Goal: Task Accomplishment & Management: Complete application form

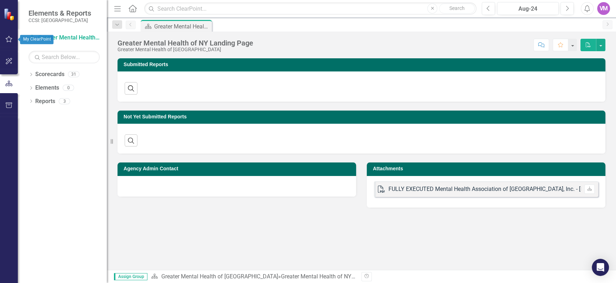
click at [7, 38] on icon "button" at bounding box center [8, 39] width 7 height 6
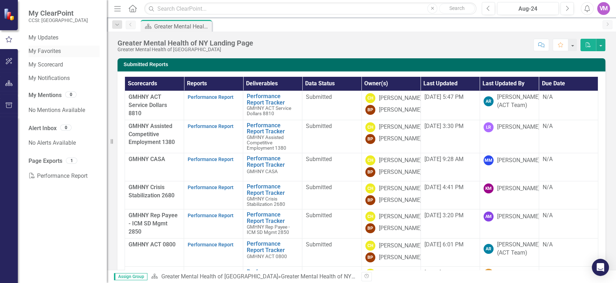
click at [40, 53] on link "My Favorites" at bounding box center [63, 51] width 71 height 8
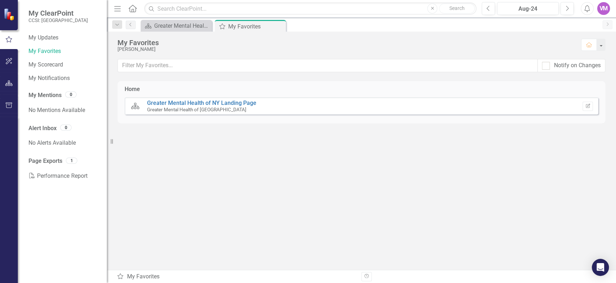
click at [217, 109] on div "Greater Mental Health of [GEOGRAPHIC_DATA]" at bounding box center [201, 109] width 109 height 6
click at [168, 102] on link "Greater Mental Health of NY Landing Page" at bounding box center [201, 103] width 109 height 7
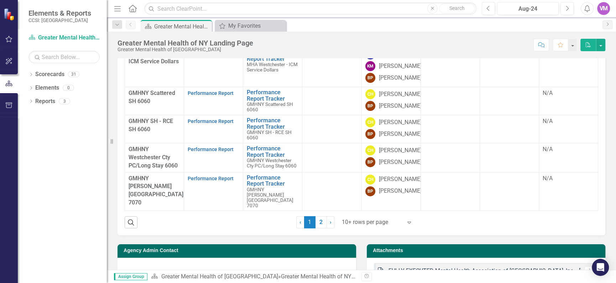
scroll to position [370, 0]
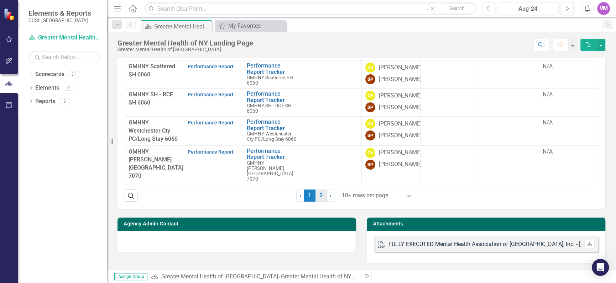
click at [321, 195] on link "2" at bounding box center [320, 196] width 11 height 12
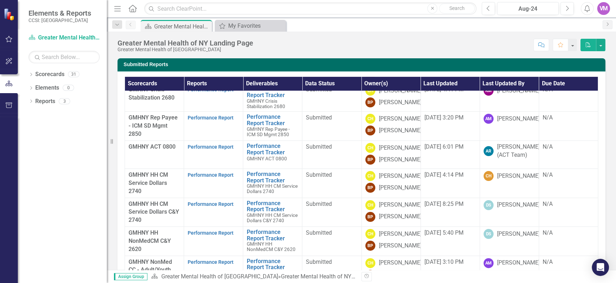
scroll to position [86, 0]
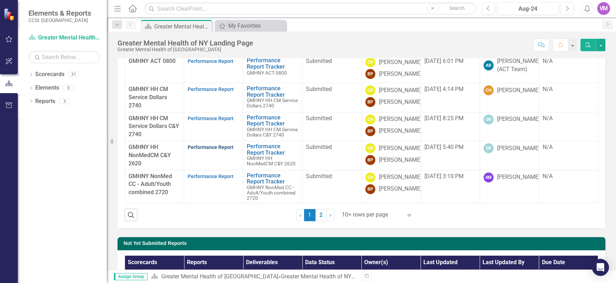
click at [201, 145] on link "Performance Report" at bounding box center [211, 148] width 46 height 6
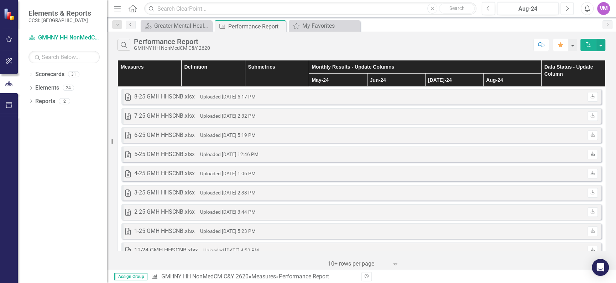
click at [568, 9] on icon "button" at bounding box center [567, 8] width 3 height 5
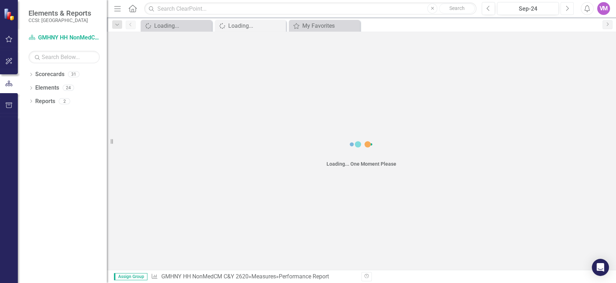
click at [568, 9] on icon "button" at bounding box center [567, 8] width 3 height 5
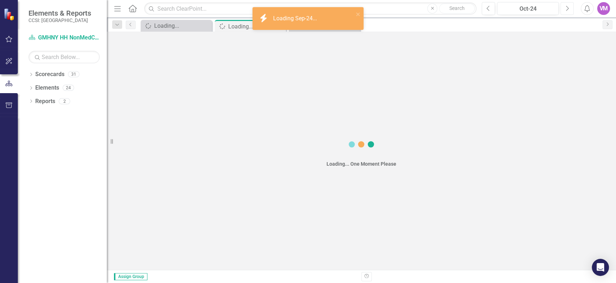
click at [568, 9] on icon "button" at bounding box center [567, 8] width 3 height 5
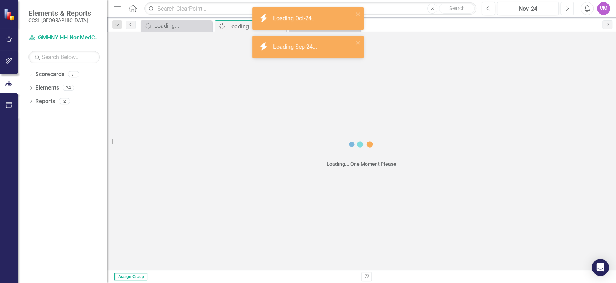
click at [568, 9] on icon "button" at bounding box center [567, 8] width 3 height 5
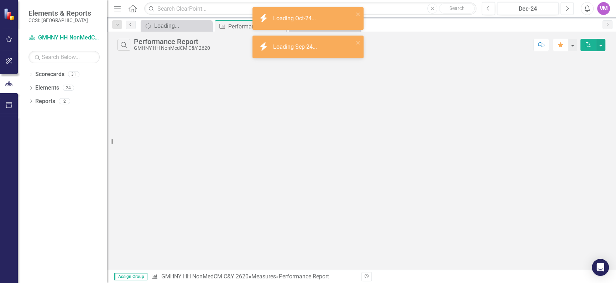
click at [568, 9] on icon "button" at bounding box center [567, 8] width 3 height 5
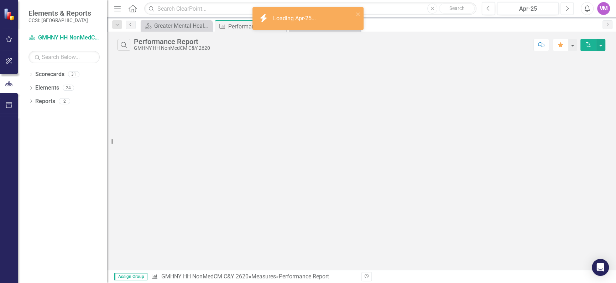
click at [568, 9] on icon "button" at bounding box center [567, 8] width 3 height 5
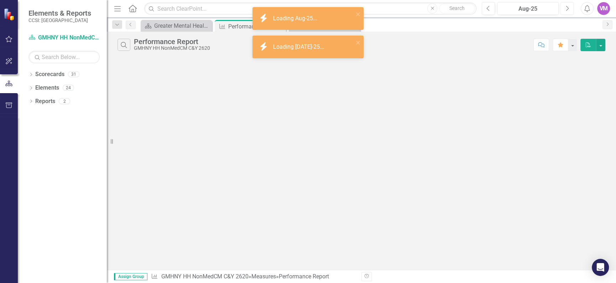
click at [568, 9] on icon "button" at bounding box center [567, 8] width 3 height 5
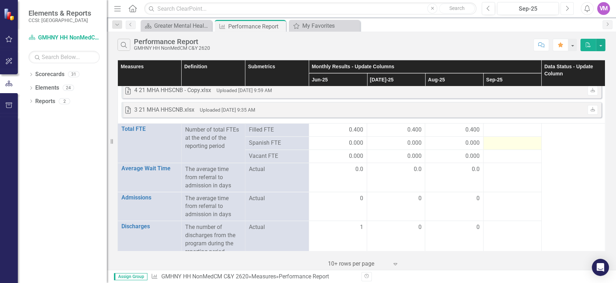
scroll to position [1030, 0]
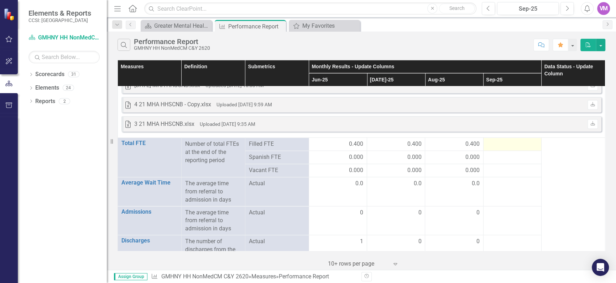
click at [510, 147] on div at bounding box center [512, 144] width 51 height 9
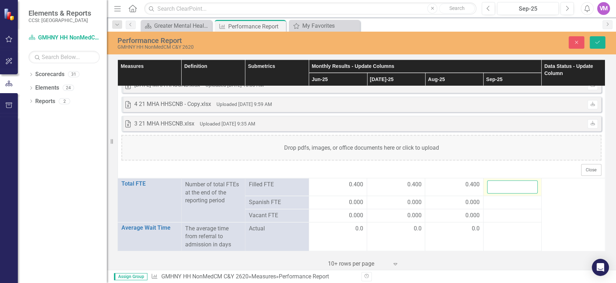
click at [508, 185] on input "number" at bounding box center [512, 186] width 51 height 13
type input "0.4"
click at [514, 204] on div at bounding box center [512, 202] width 51 height 9
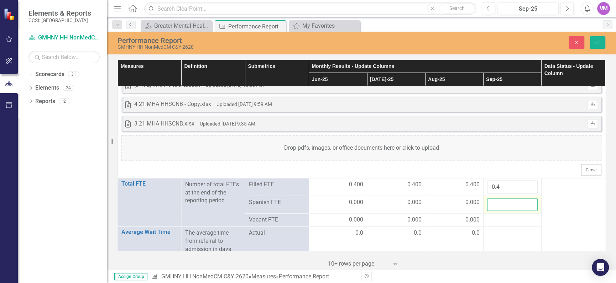
click at [505, 208] on input "number" at bounding box center [512, 204] width 51 height 13
type input "0"
click at [491, 222] on div at bounding box center [512, 220] width 51 height 9
click at [497, 221] on input "number" at bounding box center [512, 222] width 51 height 13
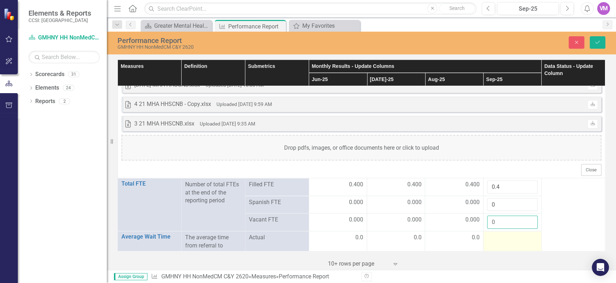
type input "0"
click at [512, 244] on td at bounding box center [512, 245] width 58 height 29
click at [510, 242] on input "number" at bounding box center [512, 240] width 51 height 13
type input "0"
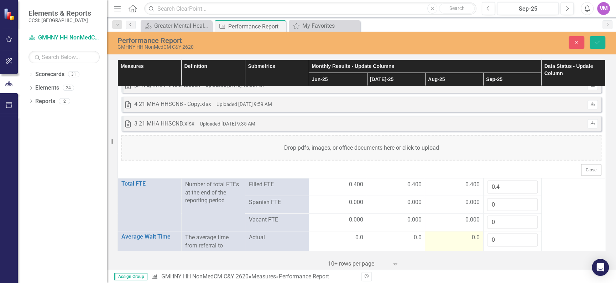
click at [464, 242] on div "0.0" at bounding box center [454, 238] width 51 height 8
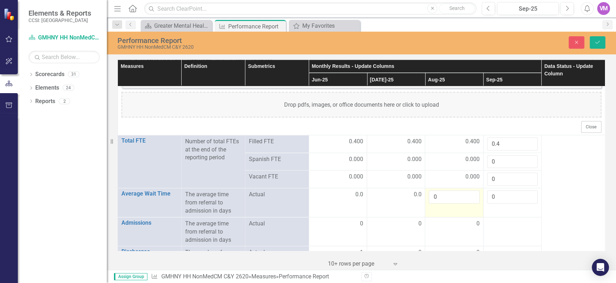
scroll to position [1116, 0]
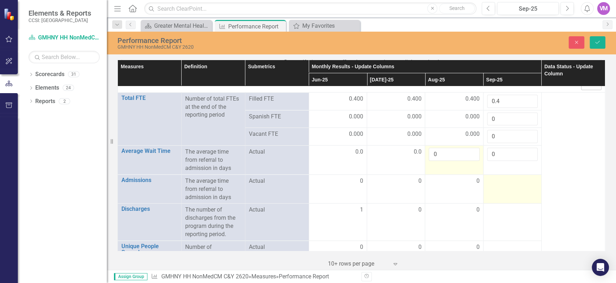
click at [513, 189] on td at bounding box center [512, 188] width 58 height 29
click at [501, 185] on input "number" at bounding box center [512, 183] width 51 height 13
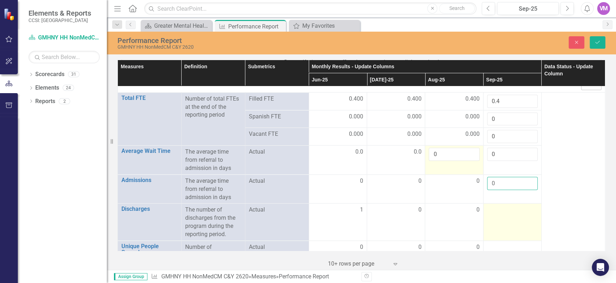
type input "0"
click at [485, 220] on td at bounding box center [512, 222] width 58 height 37
click at [501, 215] on input "number" at bounding box center [512, 212] width 51 height 13
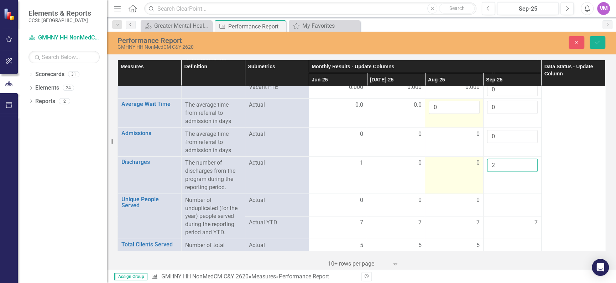
scroll to position [1202, 0]
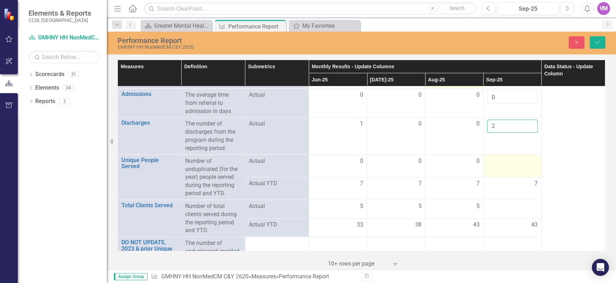
type input "2"
click at [501, 168] on td at bounding box center [512, 166] width 58 height 23
click at [502, 164] on input "number" at bounding box center [512, 163] width 51 height 13
type input "0"
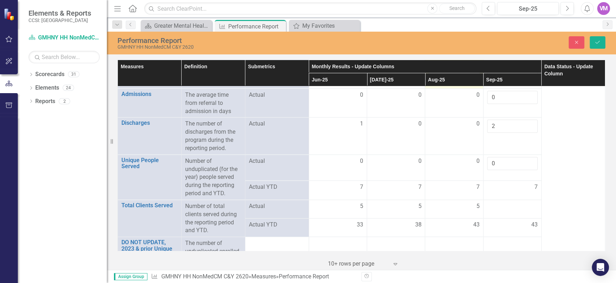
click at [497, 192] on div "7" at bounding box center [512, 187] width 51 height 9
click at [498, 213] on td at bounding box center [512, 209] width 58 height 19
click at [503, 212] on input "number" at bounding box center [512, 209] width 51 height 13
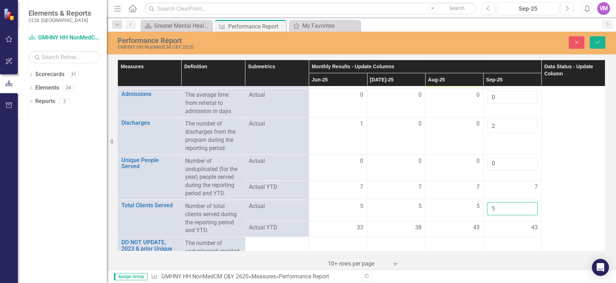
type input "5"
click at [511, 235] on td "43" at bounding box center [512, 229] width 58 height 16
click at [508, 230] on div "43" at bounding box center [512, 228] width 51 height 8
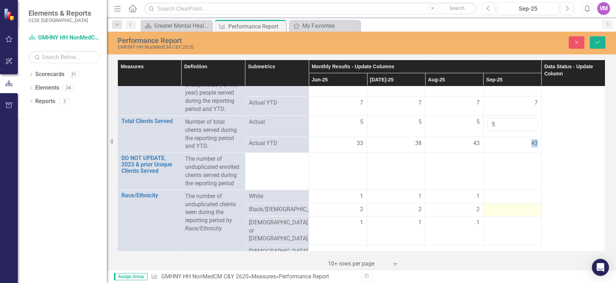
scroll to position [1288, 0]
click at [512, 215] on td at bounding box center [512, 207] width 58 height 13
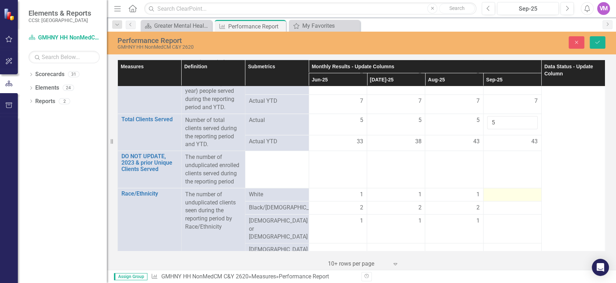
click at [507, 195] on div at bounding box center [512, 195] width 51 height 9
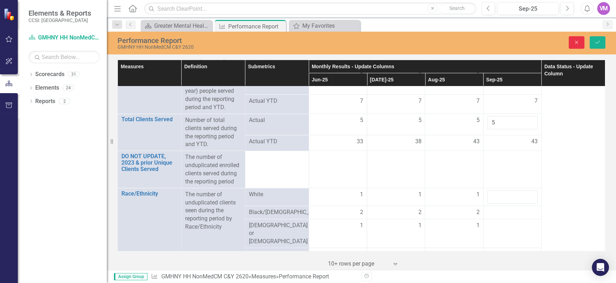
click at [575, 44] on icon "Close" at bounding box center [576, 42] width 6 height 5
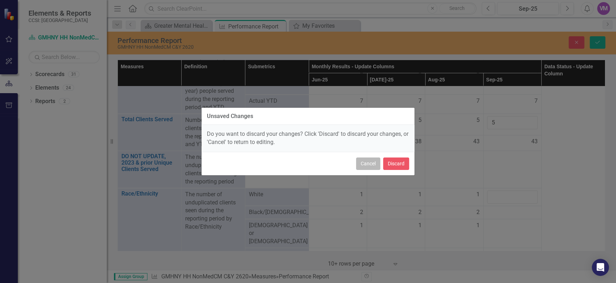
click at [368, 167] on button "Cancel" at bounding box center [368, 164] width 24 height 12
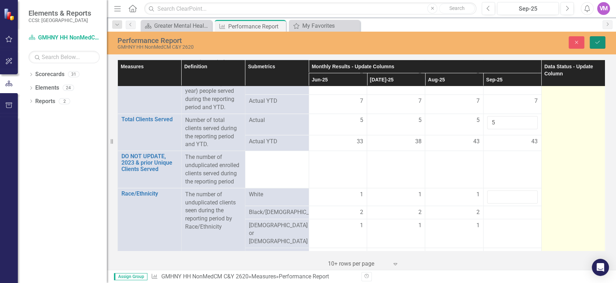
drag, startPoint x: 599, startPoint y: 46, endPoint x: 577, endPoint y: 117, distance: 74.6
click at [600, 46] on button "Save" at bounding box center [598, 42] width 16 height 12
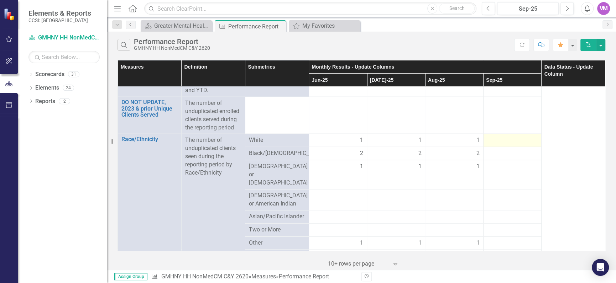
click at [502, 147] on td at bounding box center [512, 140] width 58 height 13
click at [506, 142] on div at bounding box center [512, 140] width 51 height 9
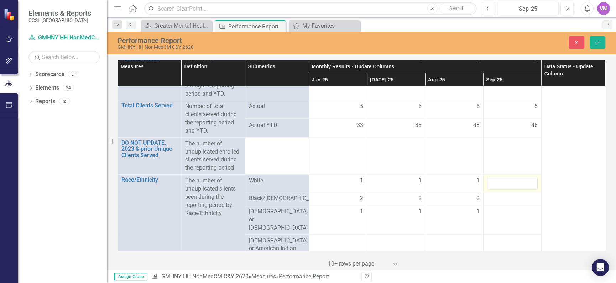
scroll to position [1329, 0]
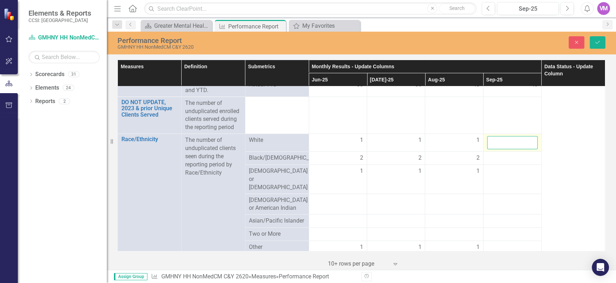
click at [516, 139] on input "number" at bounding box center [512, 142] width 51 height 13
type input "1"
click at [530, 142] on input "1" at bounding box center [512, 142] width 51 height 13
click at [511, 165] on td at bounding box center [512, 158] width 58 height 13
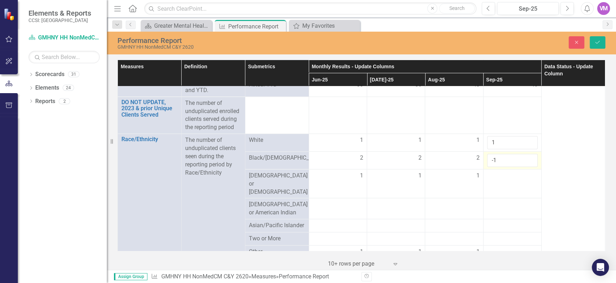
click at [529, 164] on input "-1" at bounding box center [512, 160] width 51 height 13
click at [530, 159] on input "0" at bounding box center [512, 160] width 51 height 13
type input "1"
click at [530, 159] on input "1" at bounding box center [512, 160] width 51 height 13
click at [500, 180] on div at bounding box center [512, 176] width 51 height 9
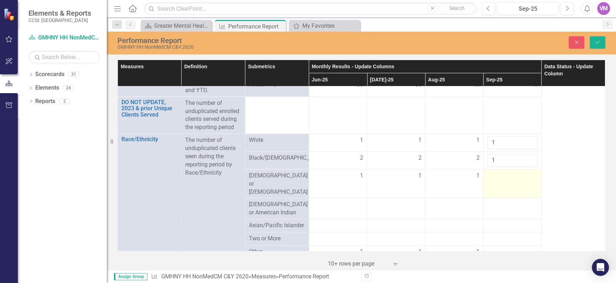
click at [500, 180] on div at bounding box center [512, 176] width 51 height 9
type input "1"
click at [529, 181] on input "1" at bounding box center [512, 178] width 51 height 13
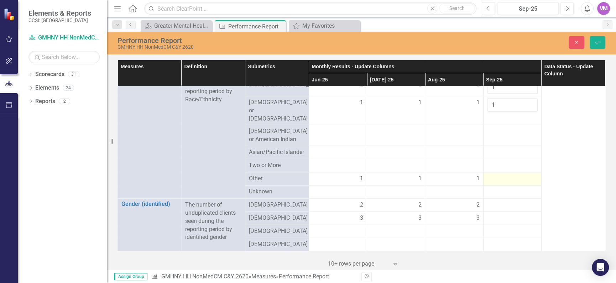
scroll to position [1414, 0]
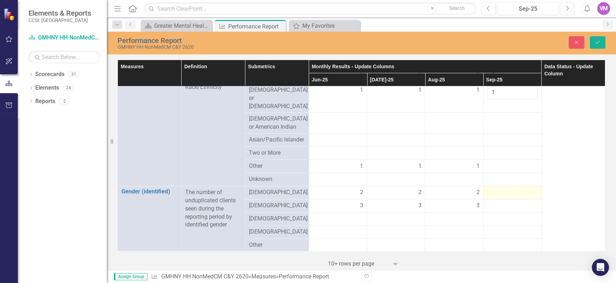
click at [523, 189] on div at bounding box center [512, 193] width 51 height 9
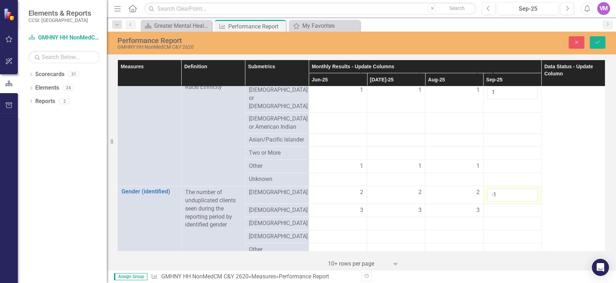
click at [529, 190] on input "-1" at bounding box center [512, 195] width 51 height 13
click at [530, 189] on input "0" at bounding box center [512, 195] width 51 height 13
type input "1"
click at [530, 189] on input "1" at bounding box center [512, 195] width 51 height 13
click at [509, 206] on div at bounding box center [512, 210] width 51 height 9
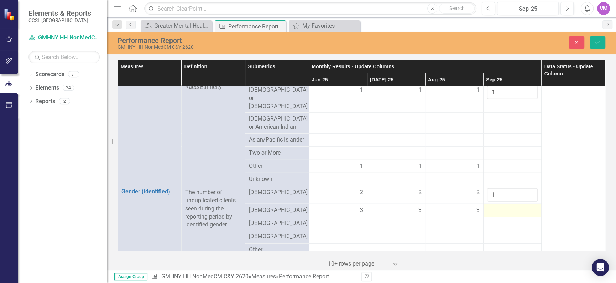
click at [509, 206] on div at bounding box center [512, 210] width 51 height 9
click at [530, 206] on input "1" at bounding box center [512, 212] width 51 height 13
type input "2"
click at [530, 206] on input "2" at bounding box center [512, 212] width 51 height 13
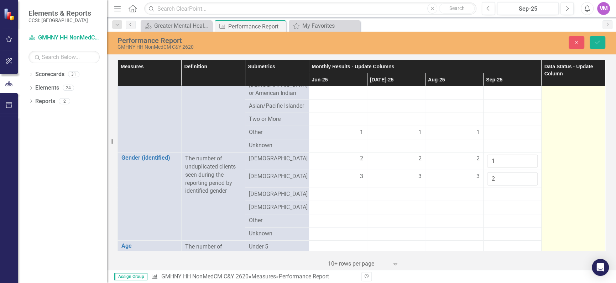
scroll to position [1436, 0]
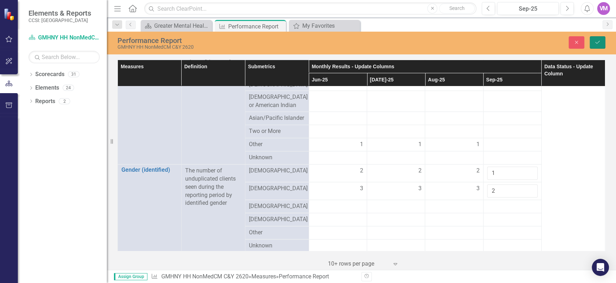
click at [596, 45] on icon "Save" at bounding box center [597, 42] width 6 height 5
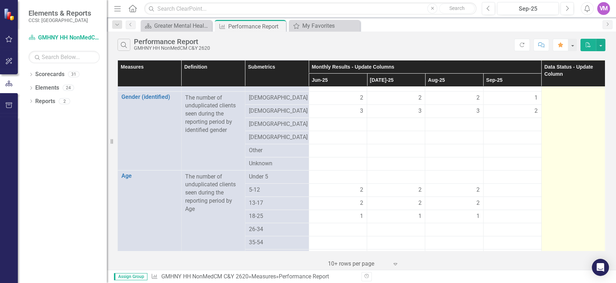
scroll to position [1503, 0]
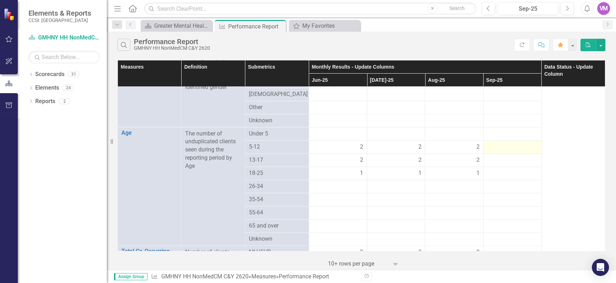
click at [515, 143] on div at bounding box center [512, 147] width 51 height 9
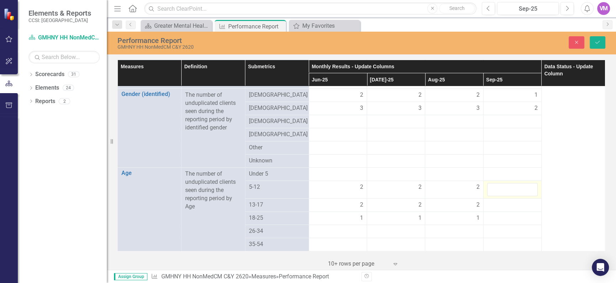
scroll to position [1543, 0]
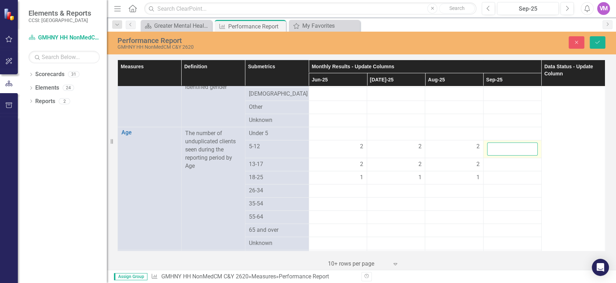
click at [515, 143] on input "number" at bounding box center [512, 149] width 51 height 13
type input "1"
click at [508, 161] on div at bounding box center [512, 165] width 51 height 9
click at [508, 161] on input "number" at bounding box center [512, 167] width 51 height 13
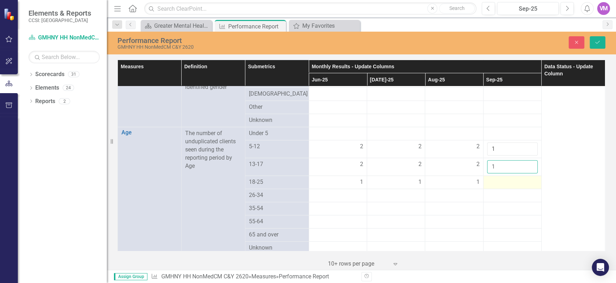
type input "1"
click at [512, 178] on div at bounding box center [512, 182] width 51 height 9
click at [511, 178] on input "number" at bounding box center [512, 184] width 51 height 13
type input "1"
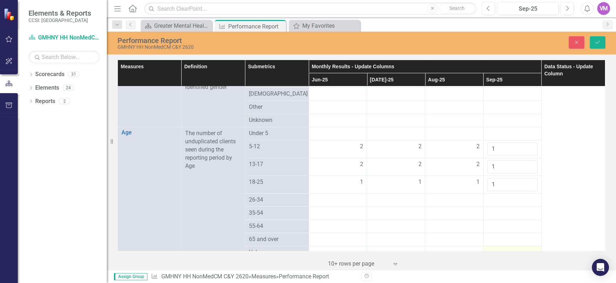
click at [506, 249] on div at bounding box center [512, 253] width 51 height 9
click at [501, 199] on td at bounding box center [512, 200] width 58 height 13
click at [522, 210] on div at bounding box center [512, 213] width 51 height 9
drag, startPoint x: 600, startPoint y: 43, endPoint x: 540, endPoint y: 148, distance: 120.7
click at [600, 43] on icon "Save" at bounding box center [597, 42] width 6 height 5
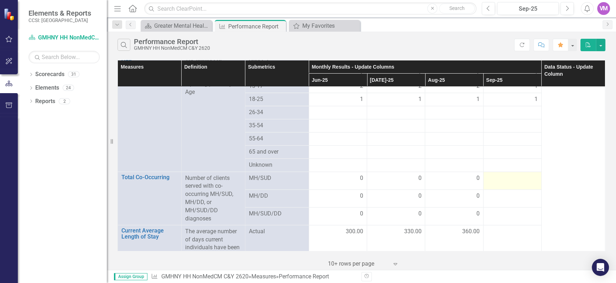
scroll to position [1588, 0]
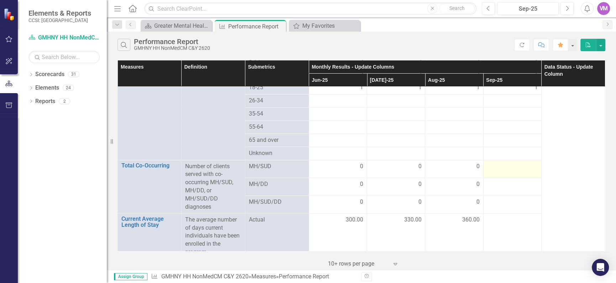
click at [520, 163] on div at bounding box center [512, 167] width 51 height 9
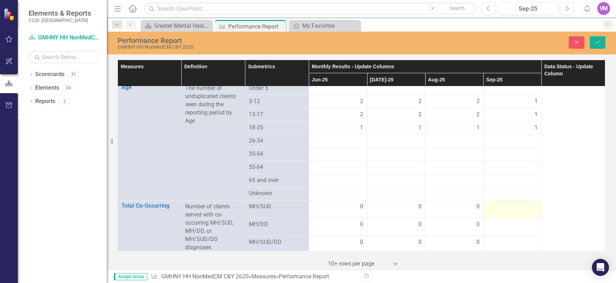
scroll to position [1629, 0]
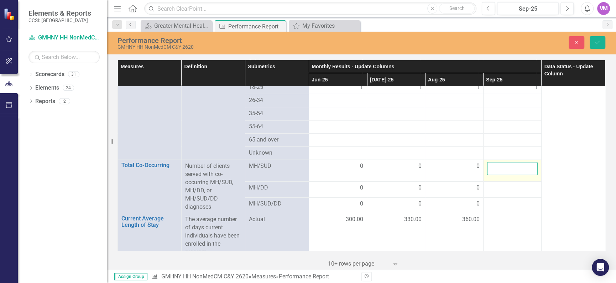
click at [520, 162] on input "number" at bounding box center [512, 168] width 51 height 13
type input "0"
click at [509, 184] on div at bounding box center [512, 188] width 51 height 9
click at [509, 182] on input "number" at bounding box center [512, 188] width 51 height 13
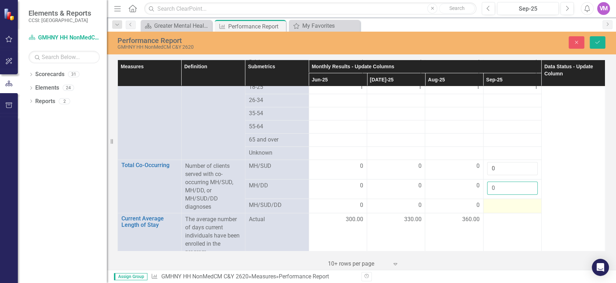
type input "0"
click at [510, 201] on div at bounding box center [512, 205] width 51 height 9
click at [503, 198] on input "number" at bounding box center [512, 204] width 51 height 13
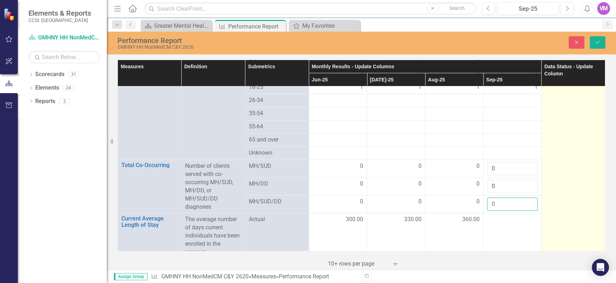
type input "0"
click at [585, 203] on td at bounding box center [573, 206] width 64 height 1255
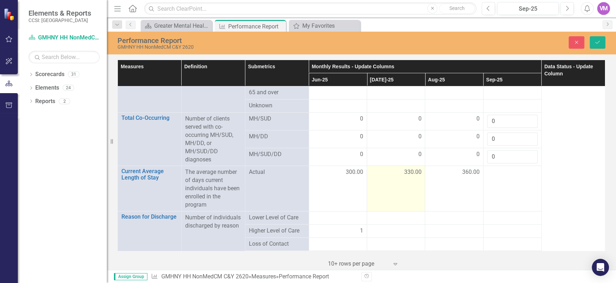
scroll to position [1715, 0]
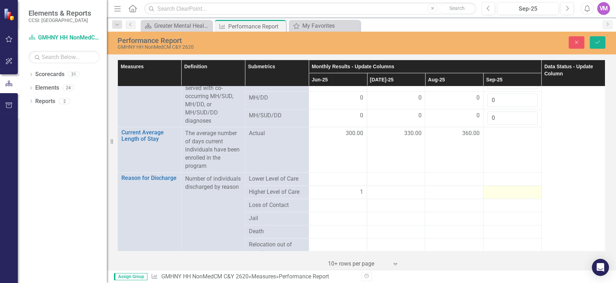
click at [496, 188] on div at bounding box center [512, 192] width 51 height 9
click at [496, 188] on input "number" at bounding box center [512, 194] width 51 height 13
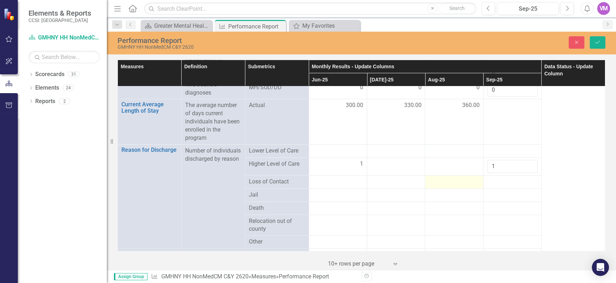
scroll to position [1758, 0]
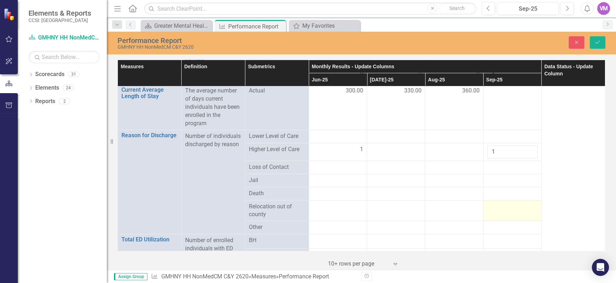
type input "1"
click at [502, 203] on div at bounding box center [512, 207] width 51 height 9
click at [502, 203] on input "number" at bounding box center [512, 209] width 51 height 13
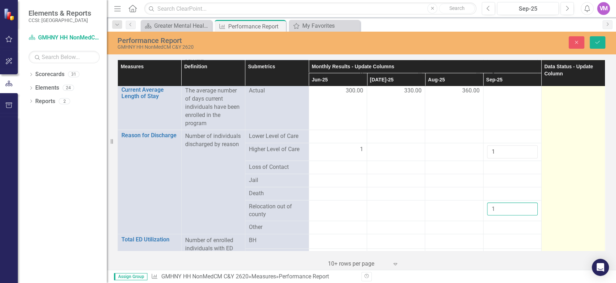
type input "1"
click at [577, 203] on td at bounding box center [573, 79] width 64 height 1259
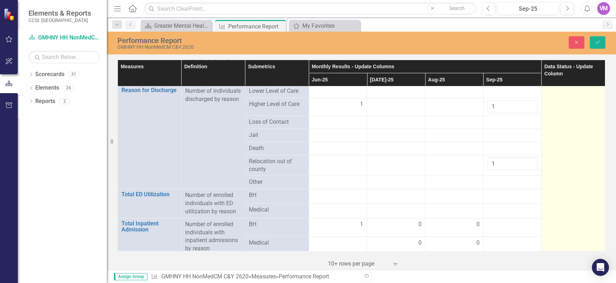
scroll to position [1844, 0]
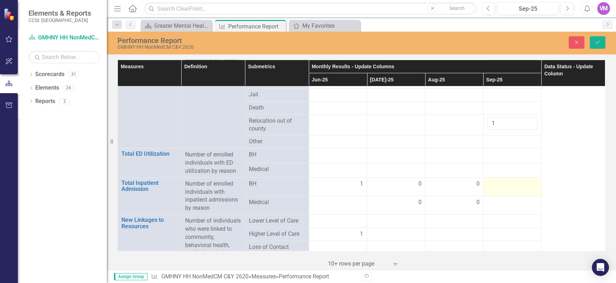
click at [518, 180] on div at bounding box center [512, 184] width 51 height 9
click at [503, 180] on input "number" at bounding box center [512, 186] width 51 height 13
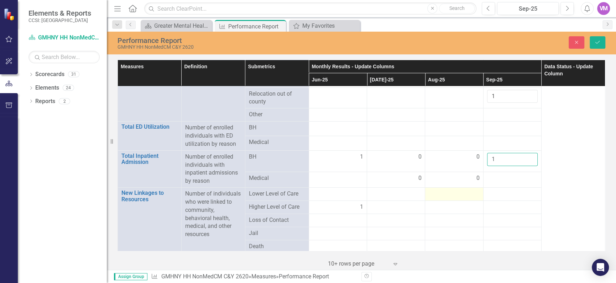
scroll to position [1887, 0]
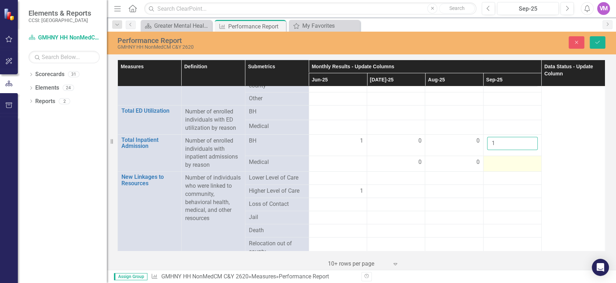
type input "1"
click at [504, 158] on div at bounding box center [512, 162] width 51 height 9
click at [504, 157] on input "number" at bounding box center [512, 162] width 51 height 13
type input "0"
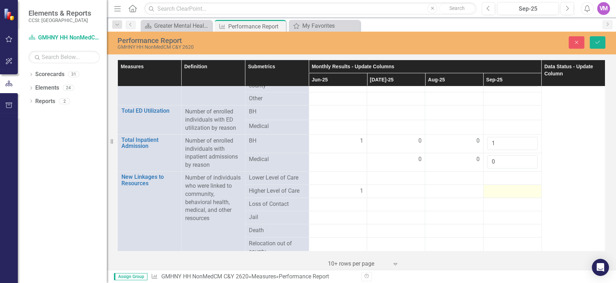
click at [516, 188] on div at bounding box center [512, 191] width 51 height 9
click at [499, 188] on input "number" at bounding box center [512, 193] width 51 height 13
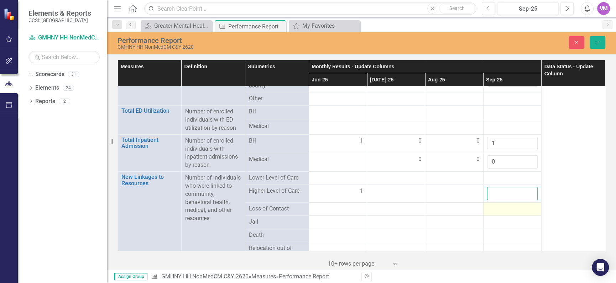
scroll to position [1930, 0]
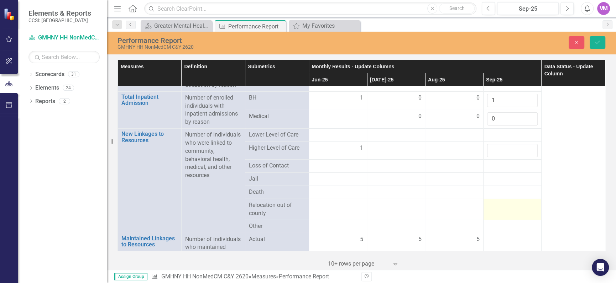
click at [501, 205] on td at bounding box center [512, 209] width 58 height 21
click at [502, 205] on input "number" at bounding box center [512, 207] width 51 height 13
type input "1"
click at [491, 144] on input "number" at bounding box center [512, 150] width 51 height 13
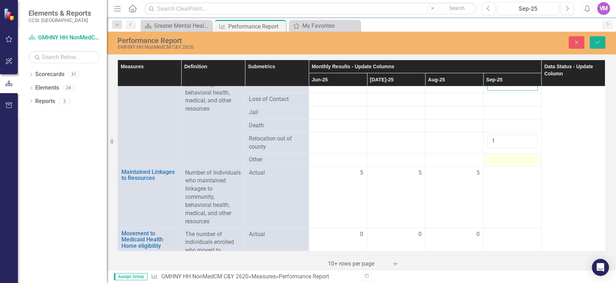
scroll to position [2016, 0]
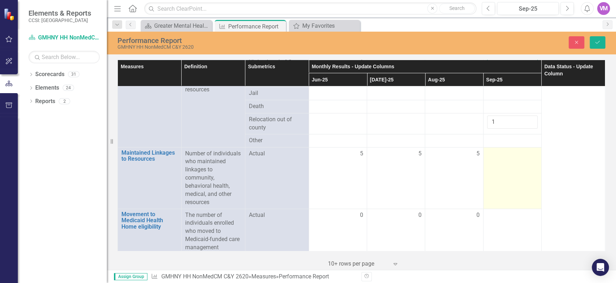
type input "1"
click at [505, 168] on td at bounding box center [512, 178] width 58 height 62
click at [500, 150] on input "number" at bounding box center [512, 156] width 51 height 13
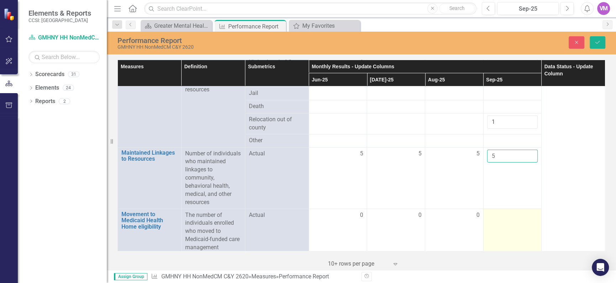
type input "5"
click at [510, 224] on td at bounding box center [512, 231] width 58 height 45
click at [513, 212] on input "number" at bounding box center [512, 217] width 51 height 13
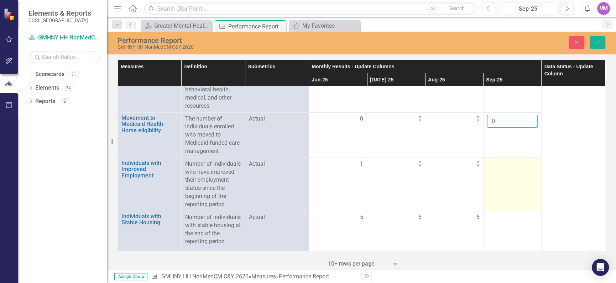
scroll to position [2145, 0]
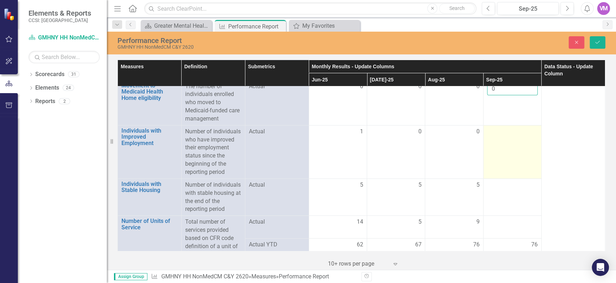
type input "0"
click at [514, 141] on td at bounding box center [512, 151] width 58 height 53
click at [508, 129] on input "number" at bounding box center [512, 134] width 51 height 13
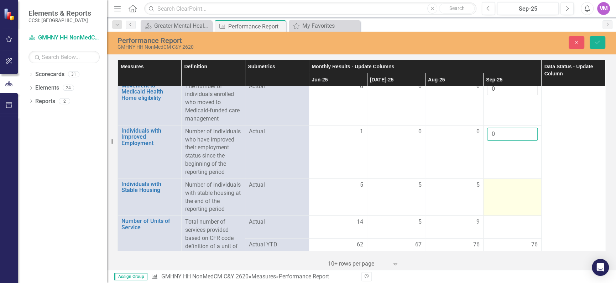
type input "0"
click at [508, 190] on td at bounding box center [512, 197] width 58 height 37
click at [504, 185] on input "number" at bounding box center [512, 187] width 51 height 13
type input "0"
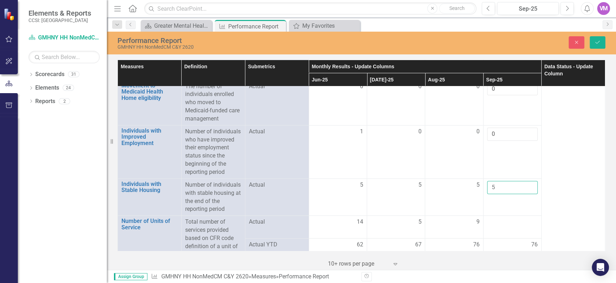
scroll to position [2187, 0]
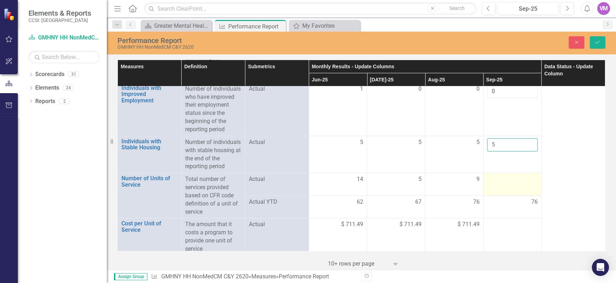
type input "5"
click at [507, 180] on td at bounding box center [512, 184] width 58 height 23
click at [507, 180] on input "number" at bounding box center [512, 182] width 51 height 13
click at [514, 181] on input "number" at bounding box center [512, 182] width 51 height 13
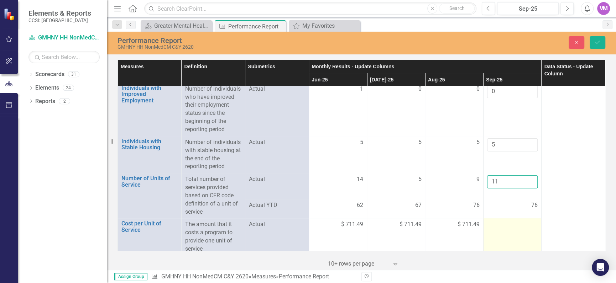
type input "11"
click at [515, 232] on td at bounding box center [512, 237] width 58 height 37
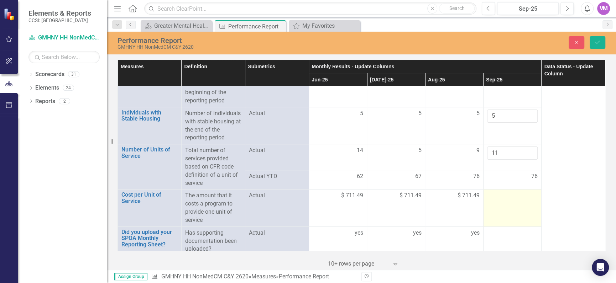
click at [505, 201] on td at bounding box center [512, 208] width 58 height 37
click at [509, 193] on input "number" at bounding box center [512, 198] width 51 height 13
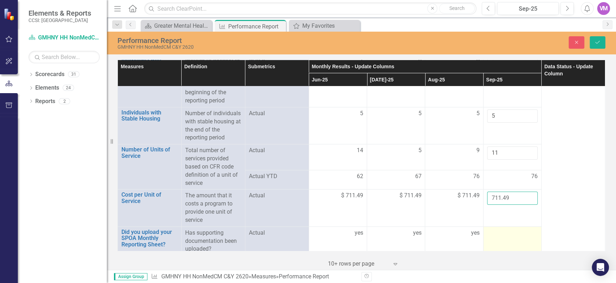
type input "711.49"
click at [505, 233] on td at bounding box center [512, 241] width 58 height 29
click at [501, 231] on input "text" at bounding box center [512, 235] width 51 height 13
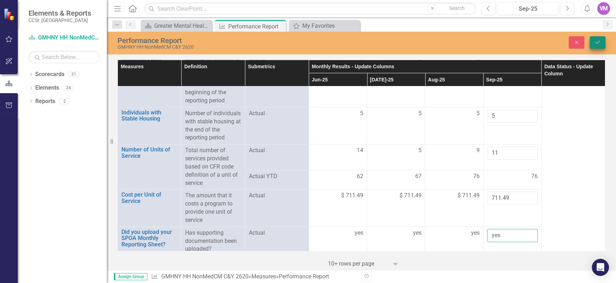
type input "yes"
click at [597, 44] on icon "Save" at bounding box center [597, 42] width 6 height 5
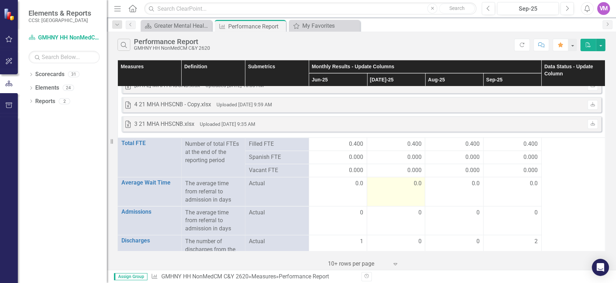
scroll to position [987, 0]
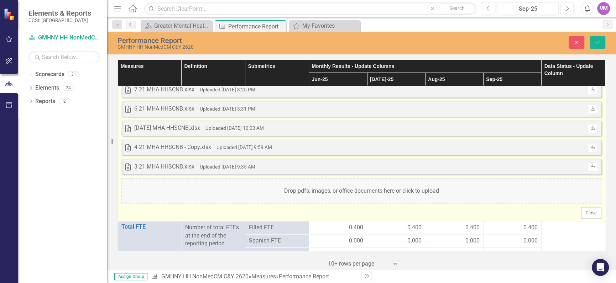
click at [403, 192] on div "Drop pdfs, images, or office documents here or click to upload" at bounding box center [361, 191] width 480 height 26
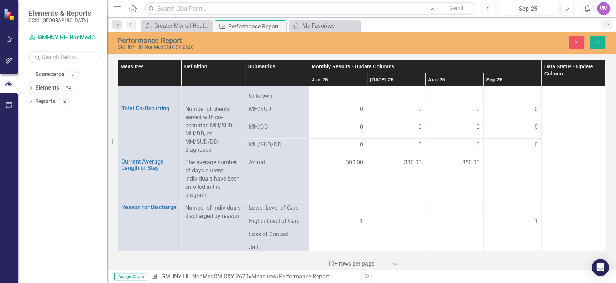
scroll to position [1702, 0]
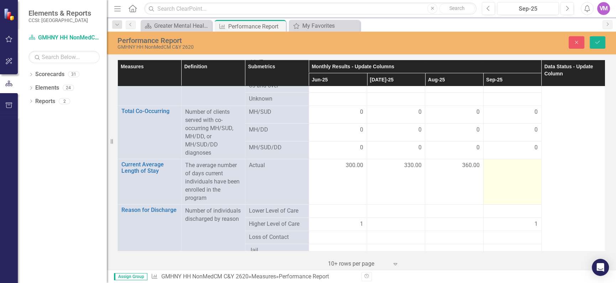
click at [522, 159] on td at bounding box center [512, 181] width 58 height 45
click at [515, 159] on td at bounding box center [512, 181] width 58 height 45
click at [510, 162] on input "number" at bounding box center [512, 168] width 51 height 13
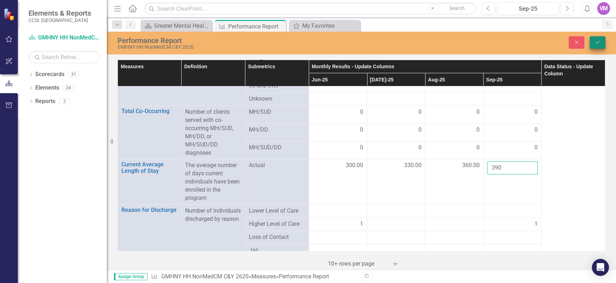
type input "390"
click at [594, 41] on button "Save" at bounding box center [598, 42] width 16 height 12
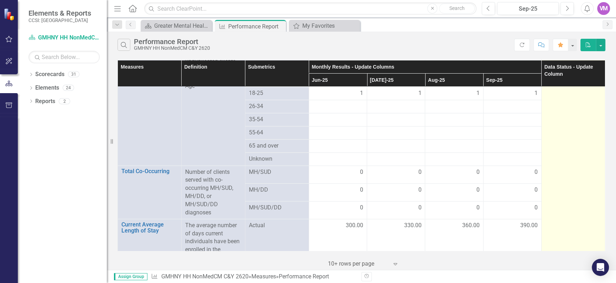
scroll to position [1576, 0]
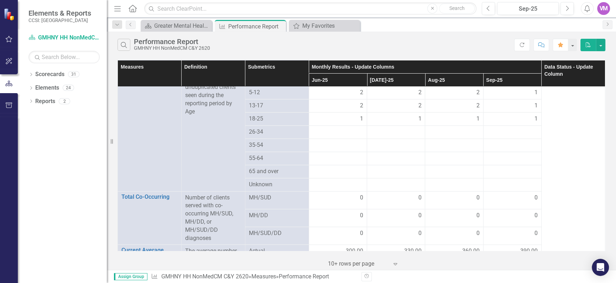
drag, startPoint x: 600, startPoint y: 194, endPoint x: 602, endPoint y: 189, distance: 5.3
click at [600, 193] on td at bounding box center [573, 238] width 64 height 1255
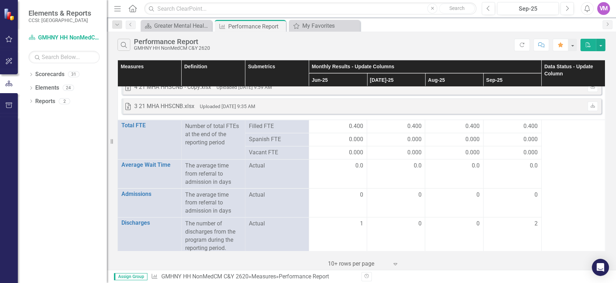
scroll to position [1037, 0]
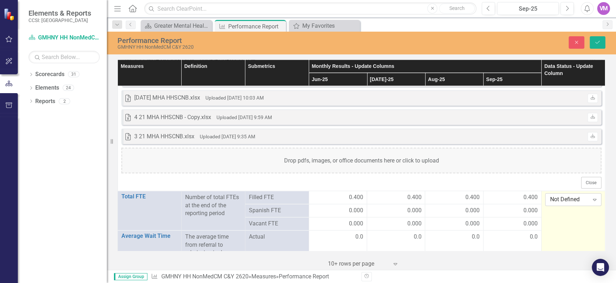
click at [591, 201] on icon "Expand" at bounding box center [594, 200] width 7 height 6
click at [570, 187] on div "Submitted" at bounding box center [575, 187] width 46 height 8
click at [598, 42] on icon "submit" at bounding box center [597, 42] width 4 height 3
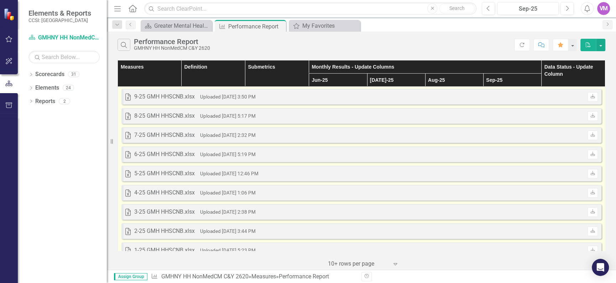
click at [225, 116] on small "Uploaded [DATE] 5:17 PM" at bounding box center [228, 116] width 56 height 6
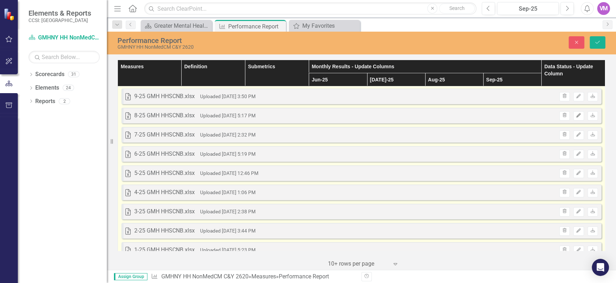
click at [579, 118] on button "Edit" at bounding box center [578, 115] width 10 height 9
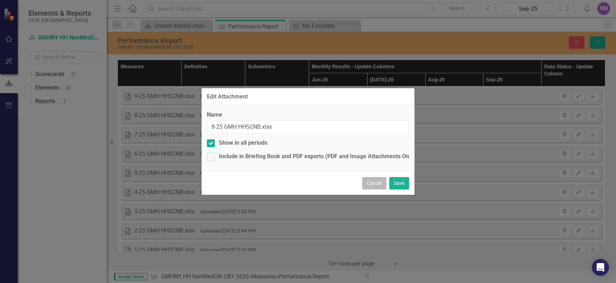
click at [371, 183] on button "Cancel" at bounding box center [374, 183] width 24 height 12
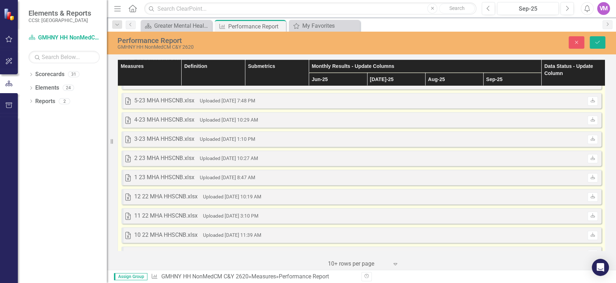
scroll to position [601, 0]
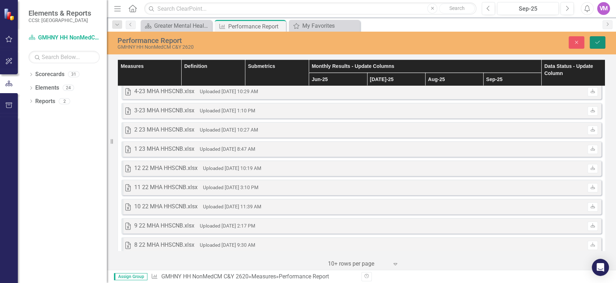
click at [596, 42] on icon "Save" at bounding box center [597, 42] width 6 height 5
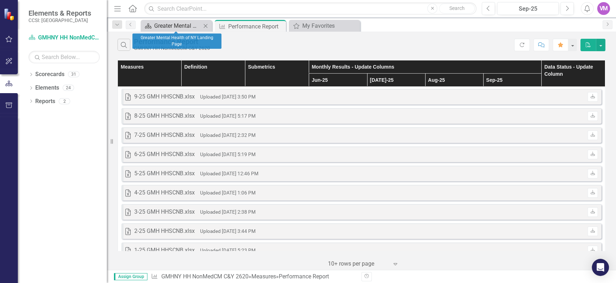
click at [175, 26] on div "Greater Mental Health of NY Landing Page" at bounding box center [177, 25] width 47 height 9
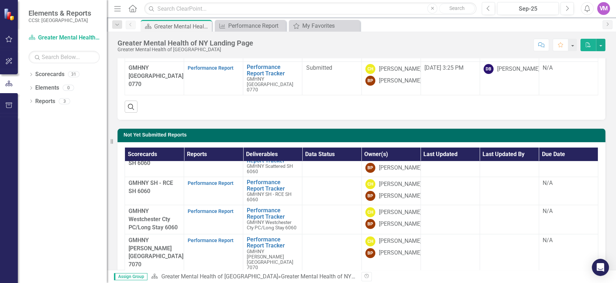
scroll to position [129, 0]
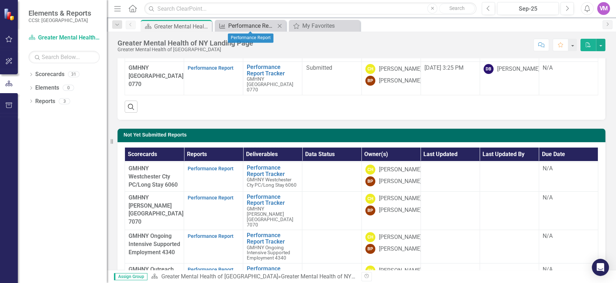
click at [245, 23] on div "Performance Report" at bounding box center [251, 25] width 47 height 9
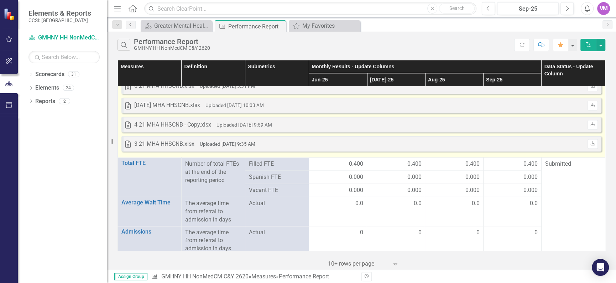
scroll to position [1030, 0]
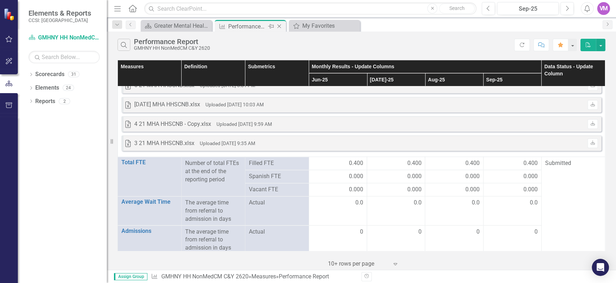
click at [270, 25] on icon "Pin" at bounding box center [271, 26] width 6 height 7
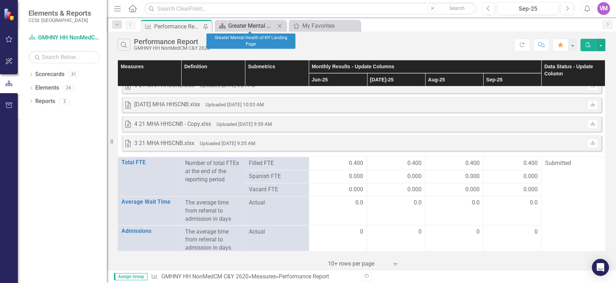
click at [241, 26] on div "Greater Mental Health of NY Landing Page" at bounding box center [251, 25] width 47 height 9
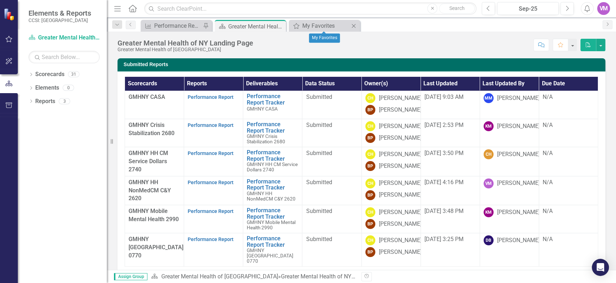
click at [355, 25] on icon at bounding box center [354, 26] width 4 height 4
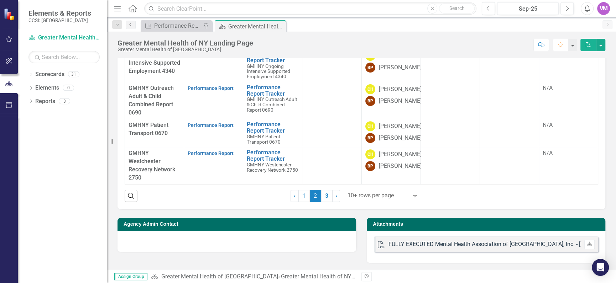
scroll to position [370, 0]
click at [304, 197] on link "1" at bounding box center [303, 196] width 11 height 12
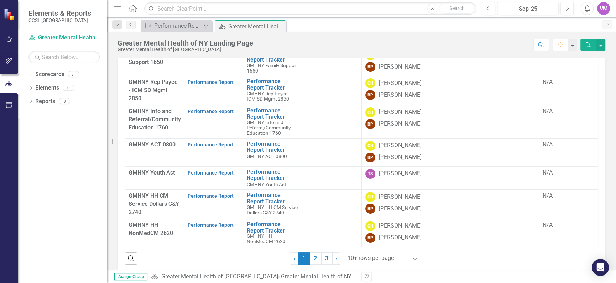
scroll to position [138, 0]
click at [198, 199] on link "Performance Report" at bounding box center [211, 196] width 46 height 6
